Goal: Navigation & Orientation: Understand site structure

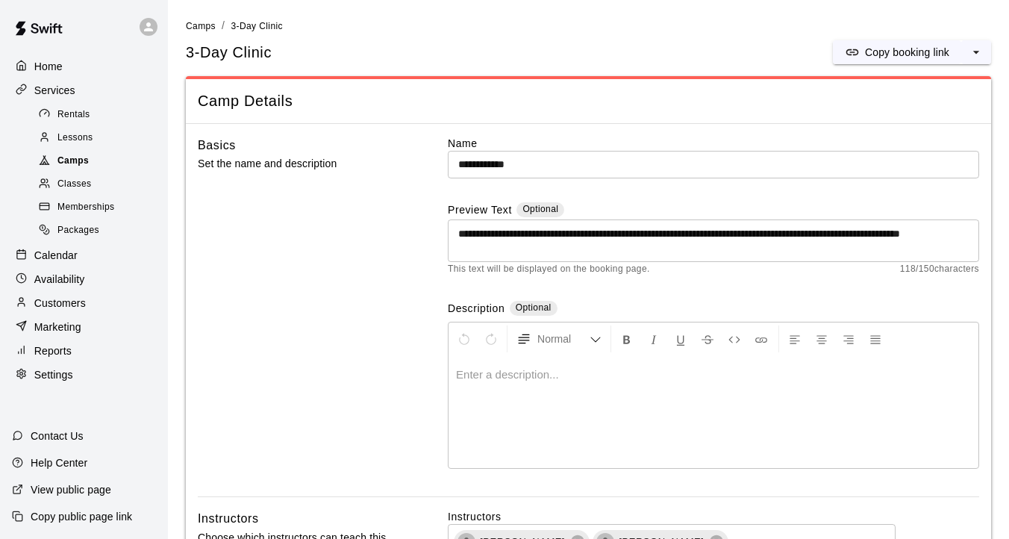
click at [66, 154] on span "Camps" at bounding box center [72, 161] width 31 height 15
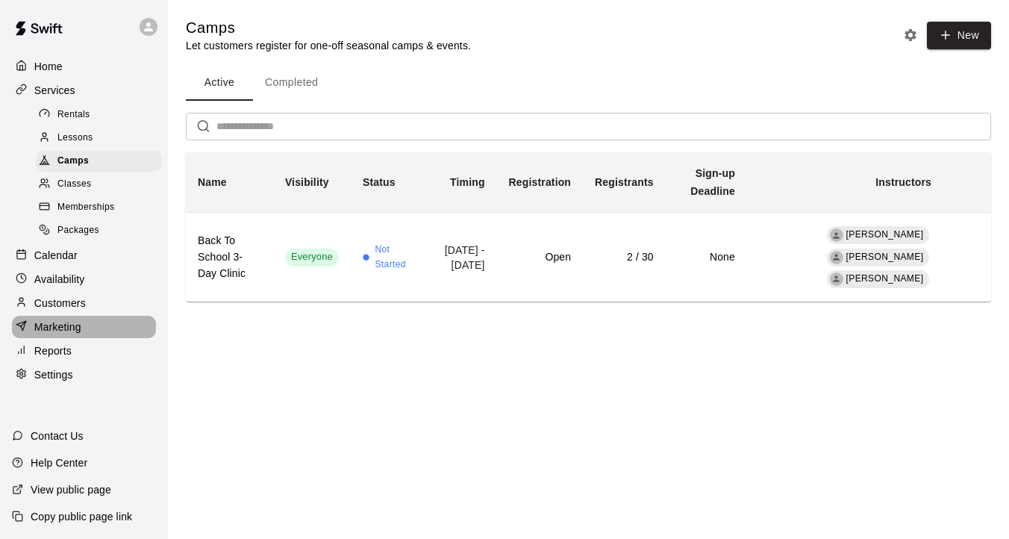
click at [73, 323] on p "Marketing" at bounding box center [57, 326] width 47 height 15
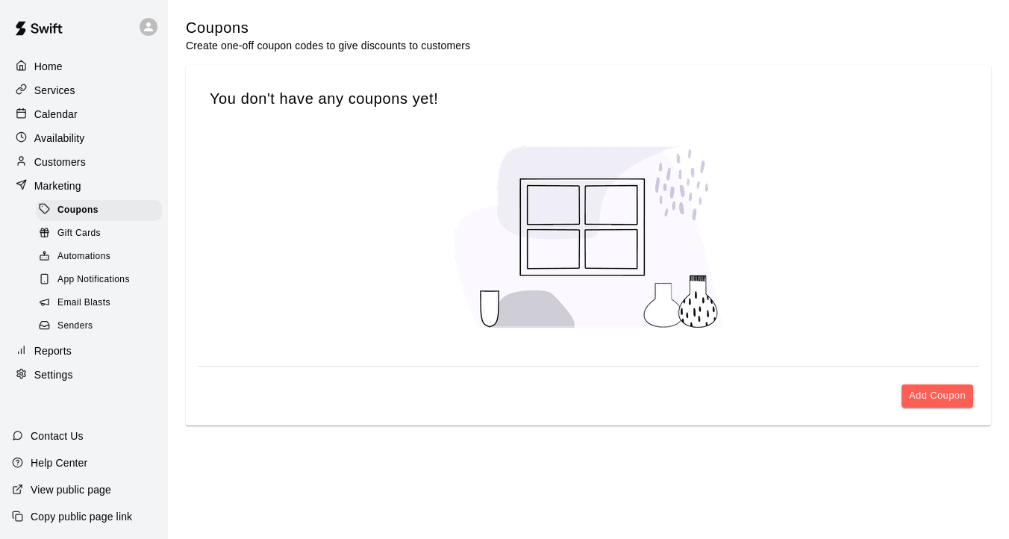
click at [100, 284] on span "App Notifications" at bounding box center [93, 279] width 72 height 15
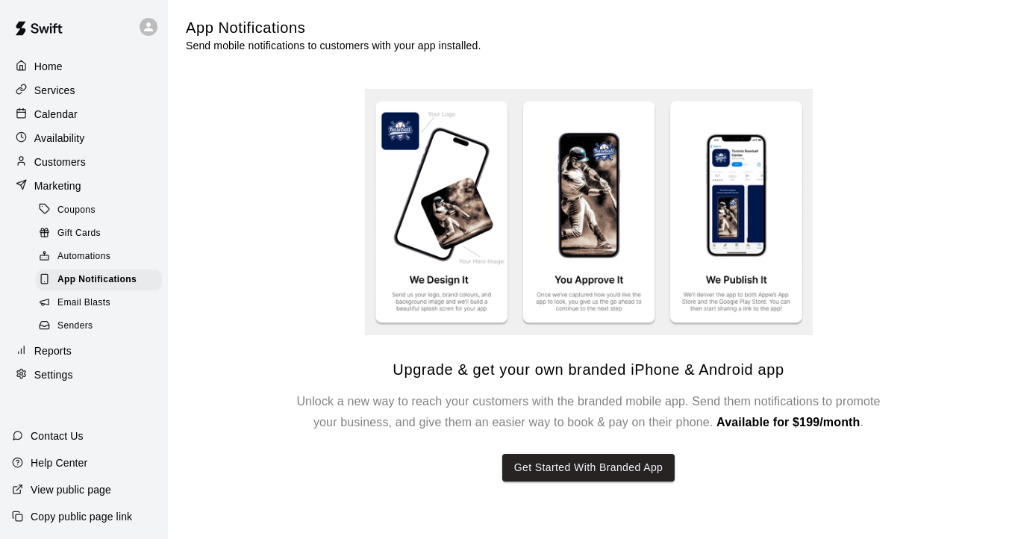
click at [96, 297] on span "Email Blasts" at bounding box center [83, 303] width 53 height 15
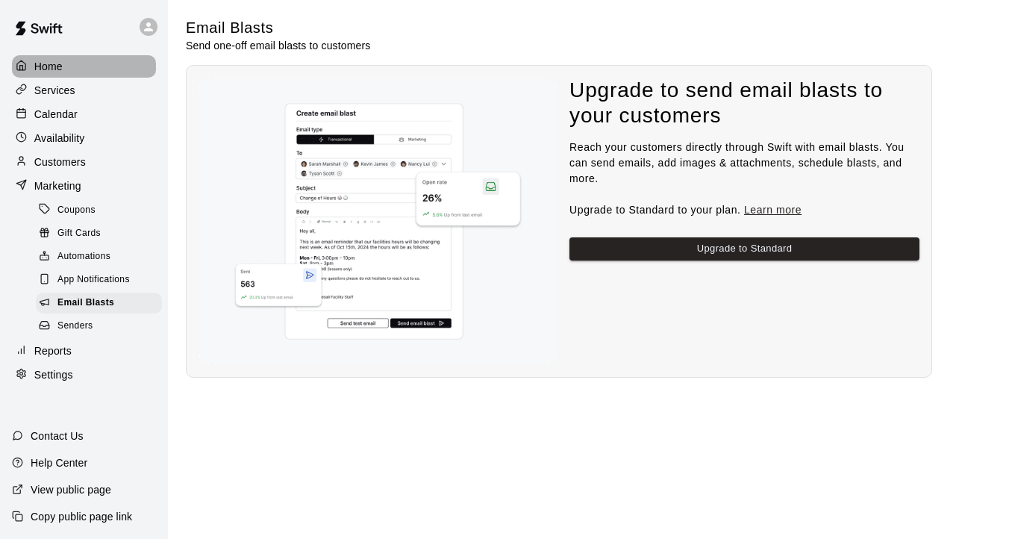
click at [48, 63] on p "Home" at bounding box center [48, 66] width 28 height 15
